Goal: Information Seeking & Learning: Learn about a topic

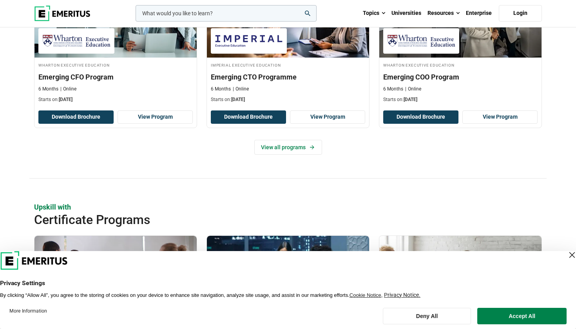
scroll to position [611, 0]
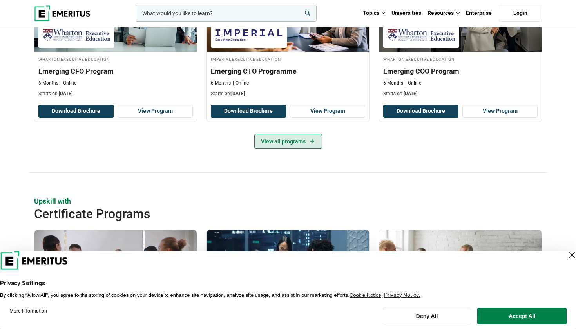
click at [282, 149] on link "View all programs" at bounding box center [288, 141] width 68 height 15
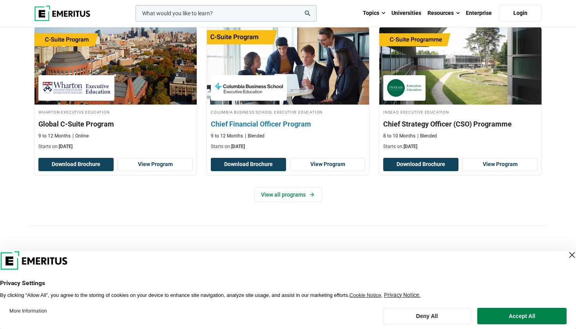
scroll to position [314, 0]
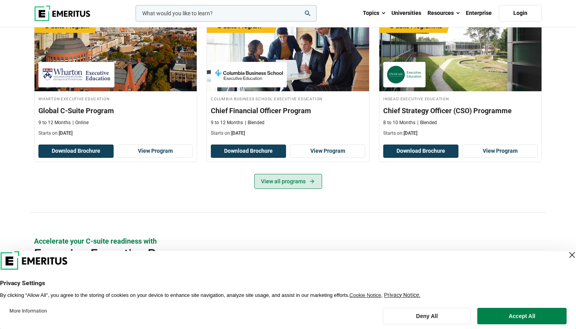
click at [275, 189] on link "View all programs" at bounding box center [288, 181] width 68 height 15
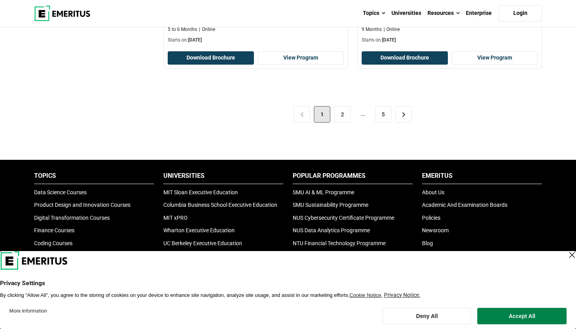
scroll to position [1678, 0]
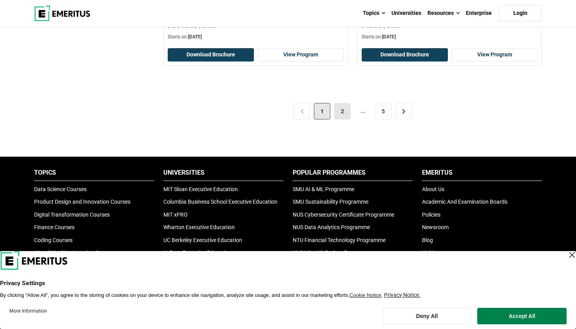
click at [341, 120] on link "2" at bounding box center [342, 111] width 16 height 16
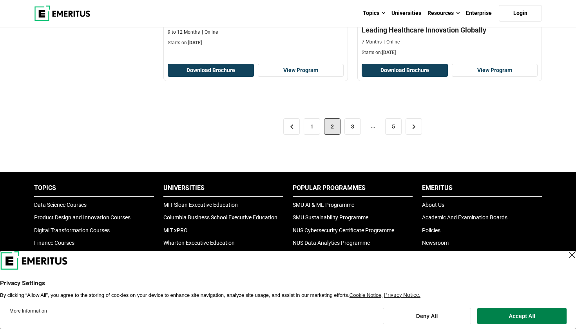
scroll to position [1664, 0]
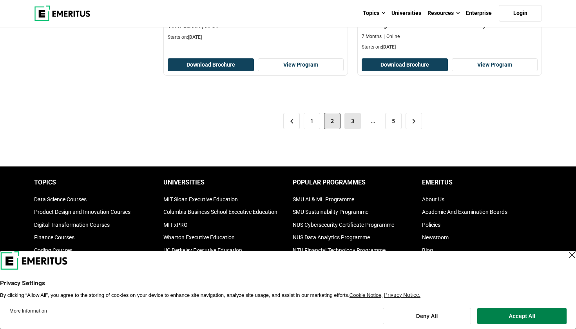
click at [359, 129] on link "3" at bounding box center [352, 121] width 16 height 16
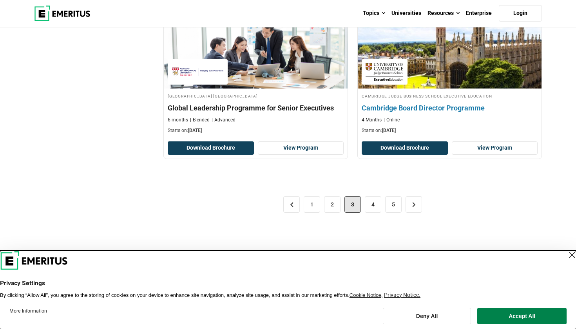
scroll to position [1614, 0]
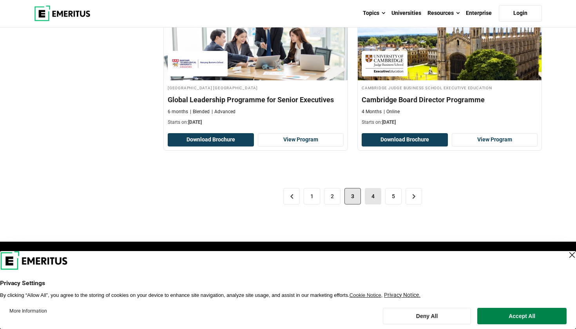
click at [377, 205] on link "4" at bounding box center [373, 196] width 16 height 16
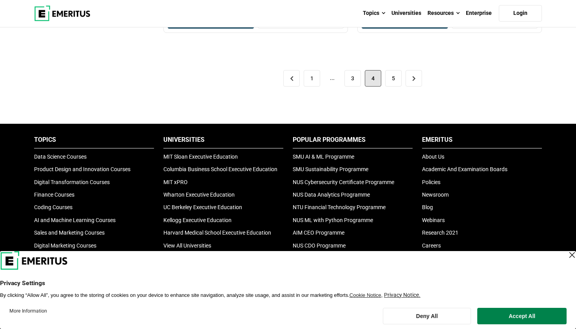
scroll to position [1671, 0]
